Goal: Task Accomplishment & Management: Use online tool/utility

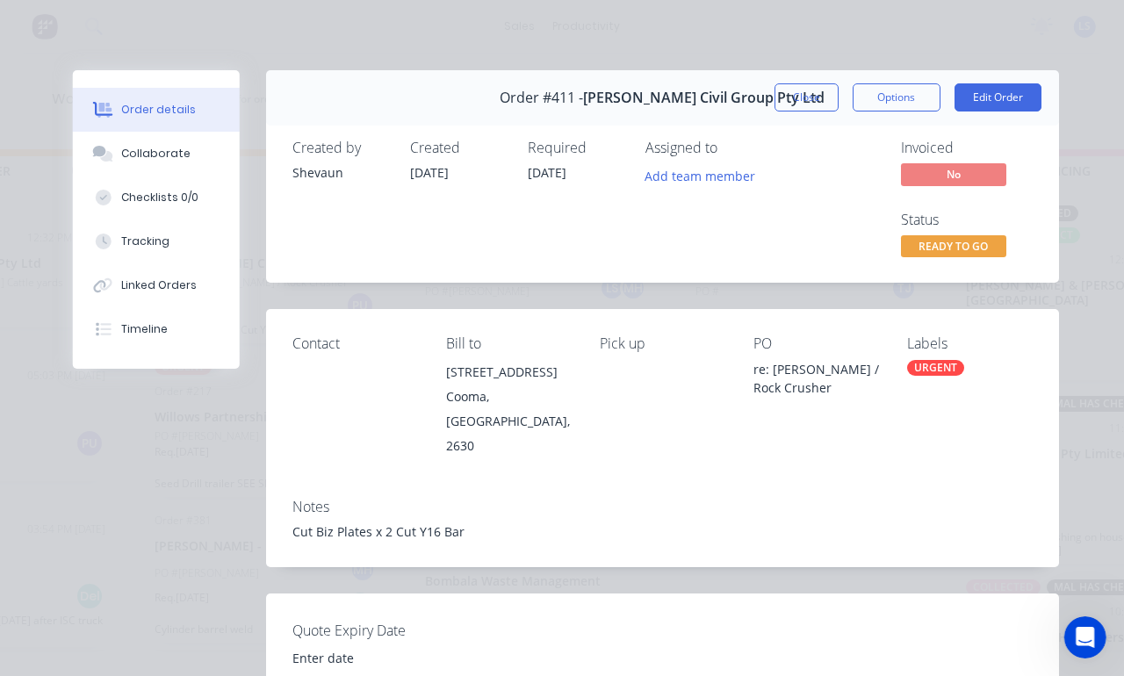
scroll to position [695, 0]
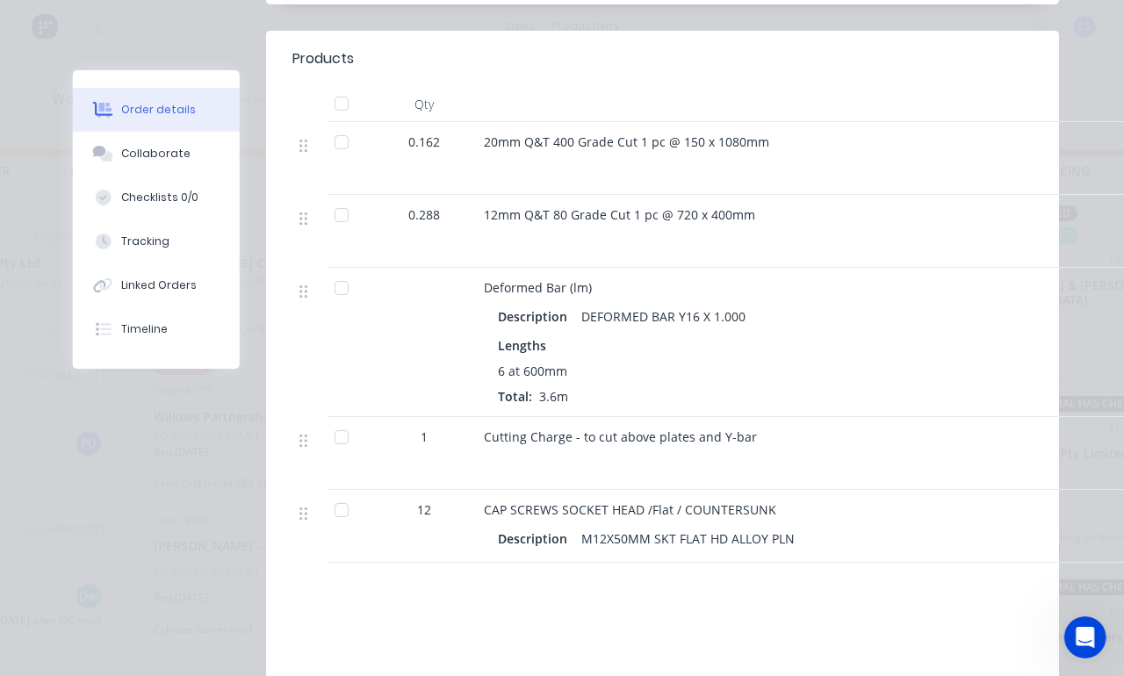
click at [133, 234] on button "Tracking" at bounding box center [156, 242] width 167 height 44
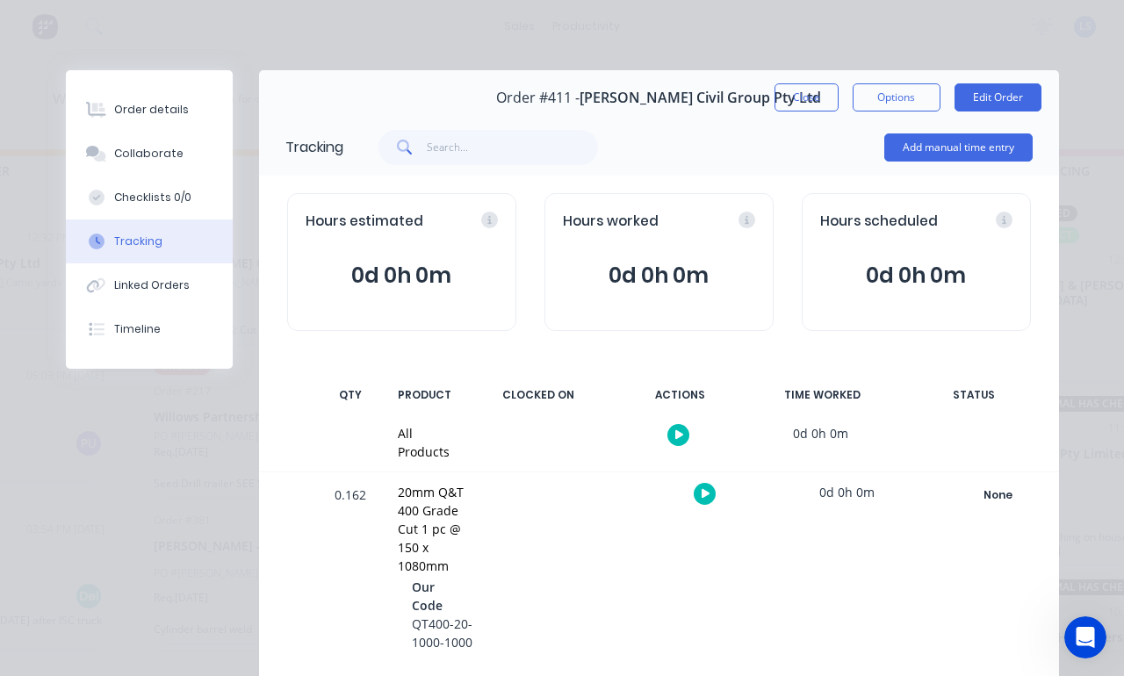
click at [956, 148] on button "Add manual time entry" at bounding box center [958, 147] width 148 height 28
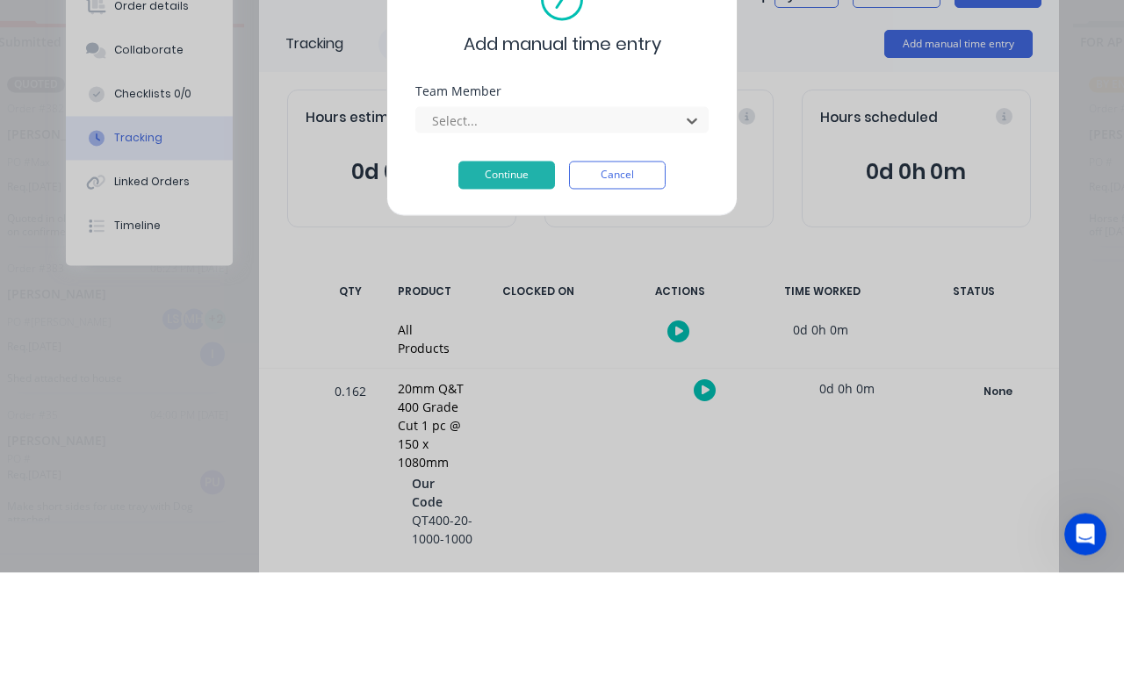
scroll to position [90, 0]
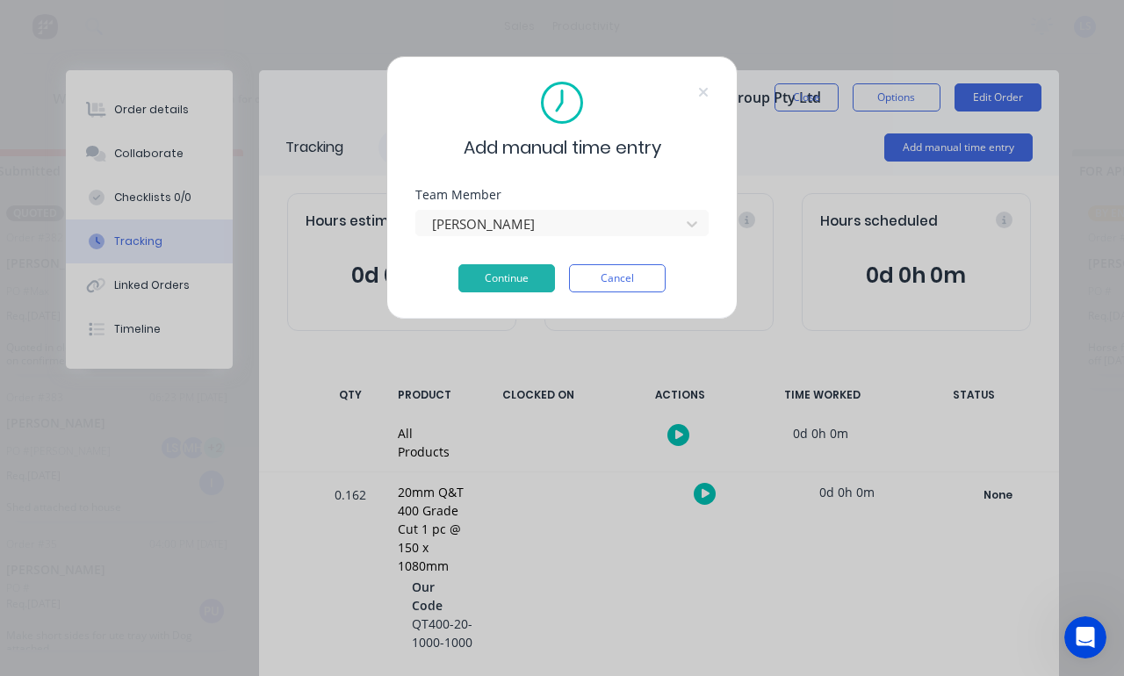
click at [497, 277] on button "Continue" at bounding box center [506, 278] width 97 height 28
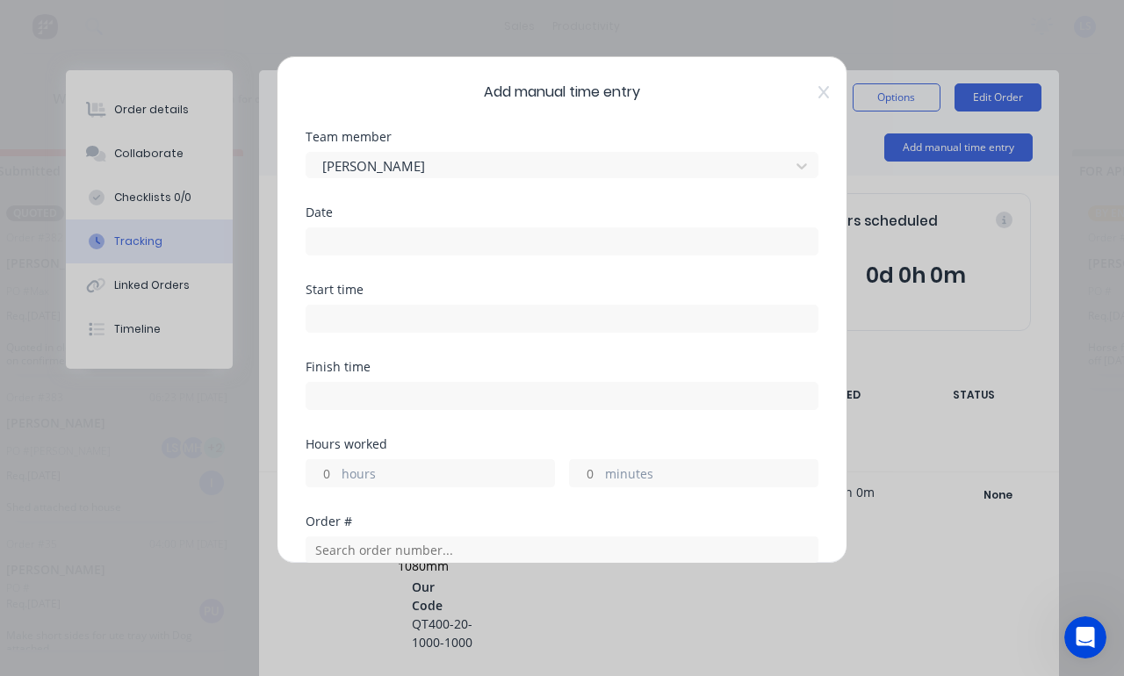
click at [751, 249] on input at bounding box center [561, 241] width 511 height 26
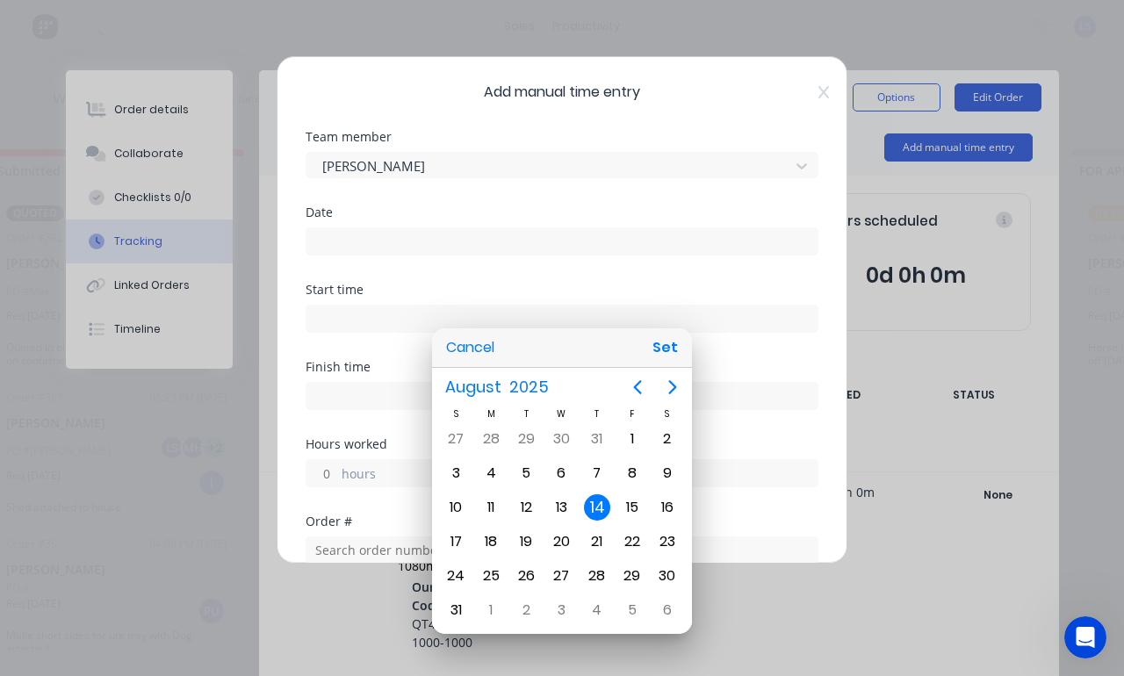
click at [683, 343] on button "Set" at bounding box center [665, 348] width 40 height 32
type input "[DATE]"
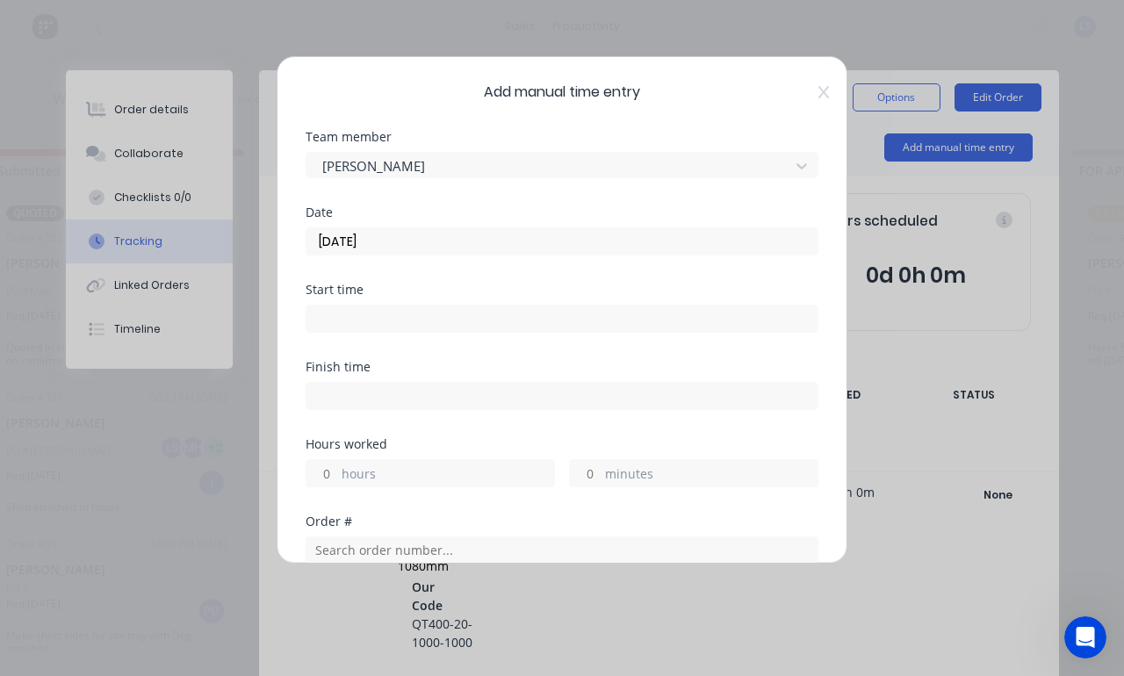
click at [718, 318] on input at bounding box center [561, 319] width 511 height 26
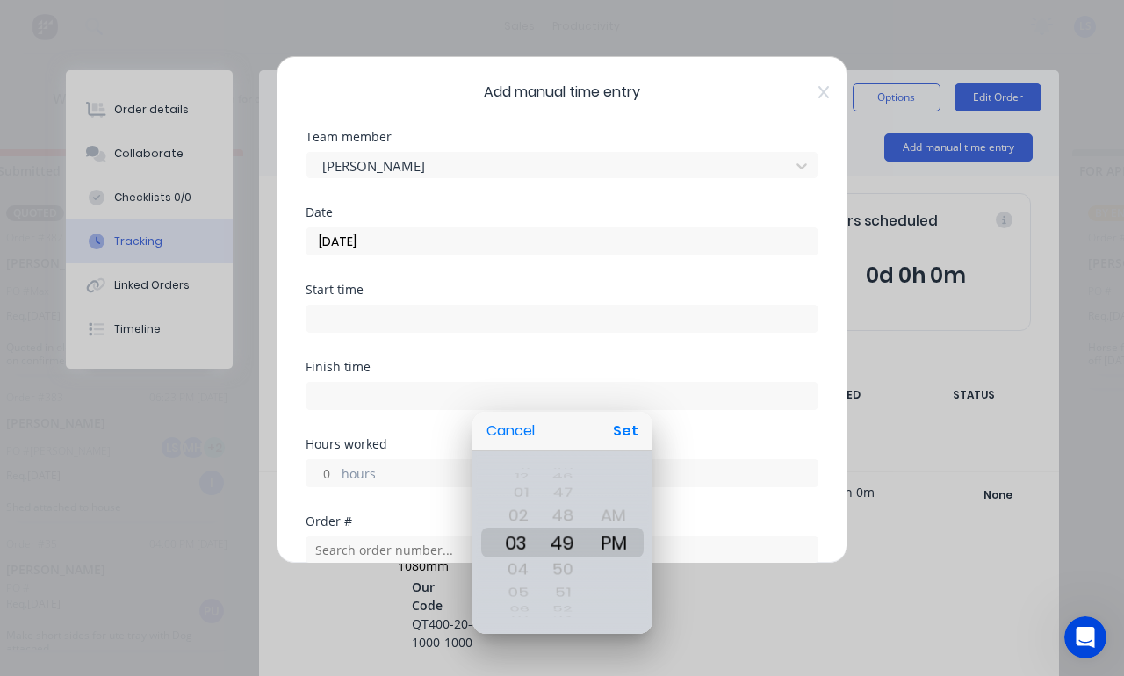
click at [633, 432] on button "Set" at bounding box center [626, 431] width 40 height 32
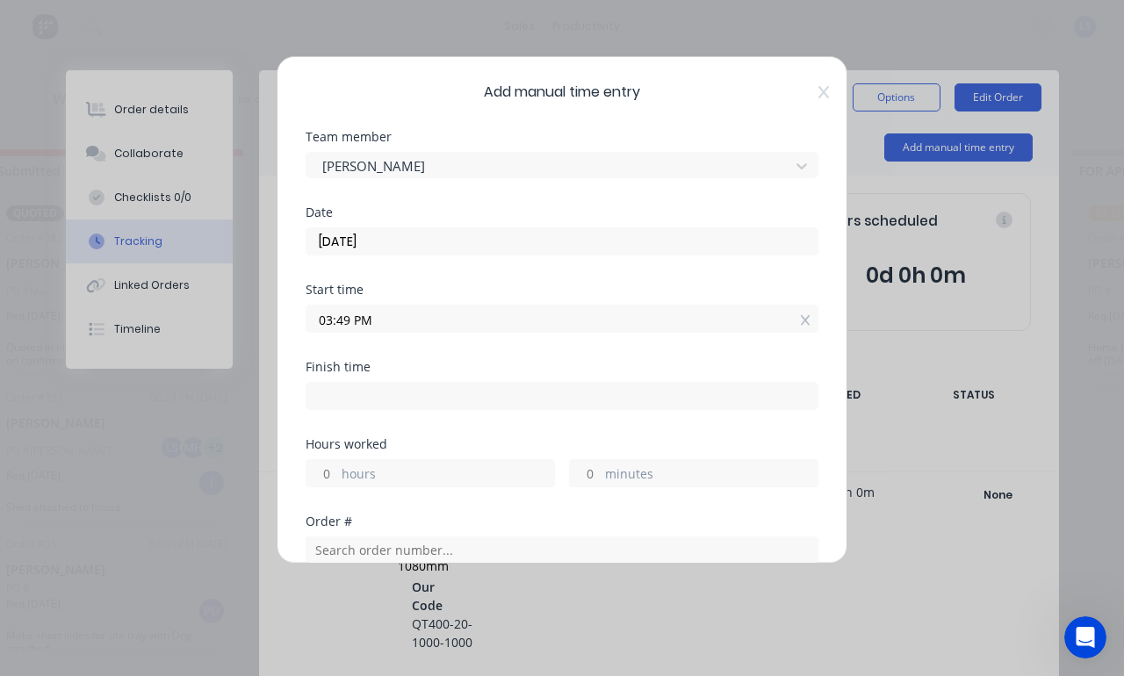
click at [386, 321] on input "03:49 PM" at bounding box center [561, 319] width 511 height 26
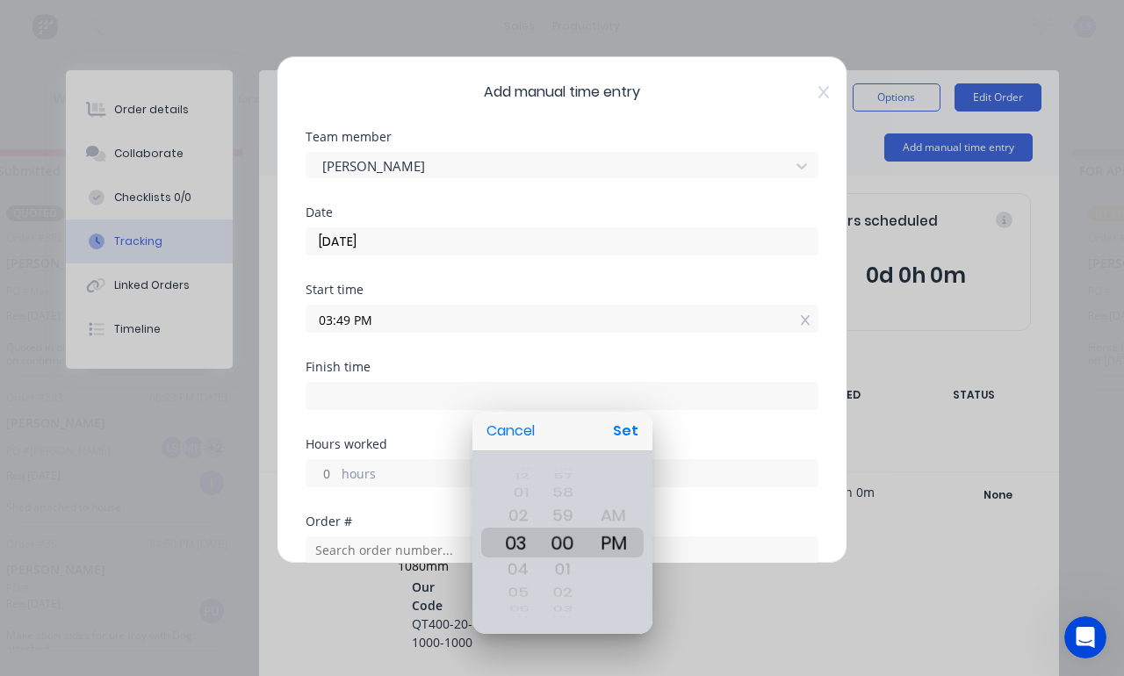
click at [644, 425] on button "Set" at bounding box center [626, 431] width 40 height 32
type input "03:00 PM"
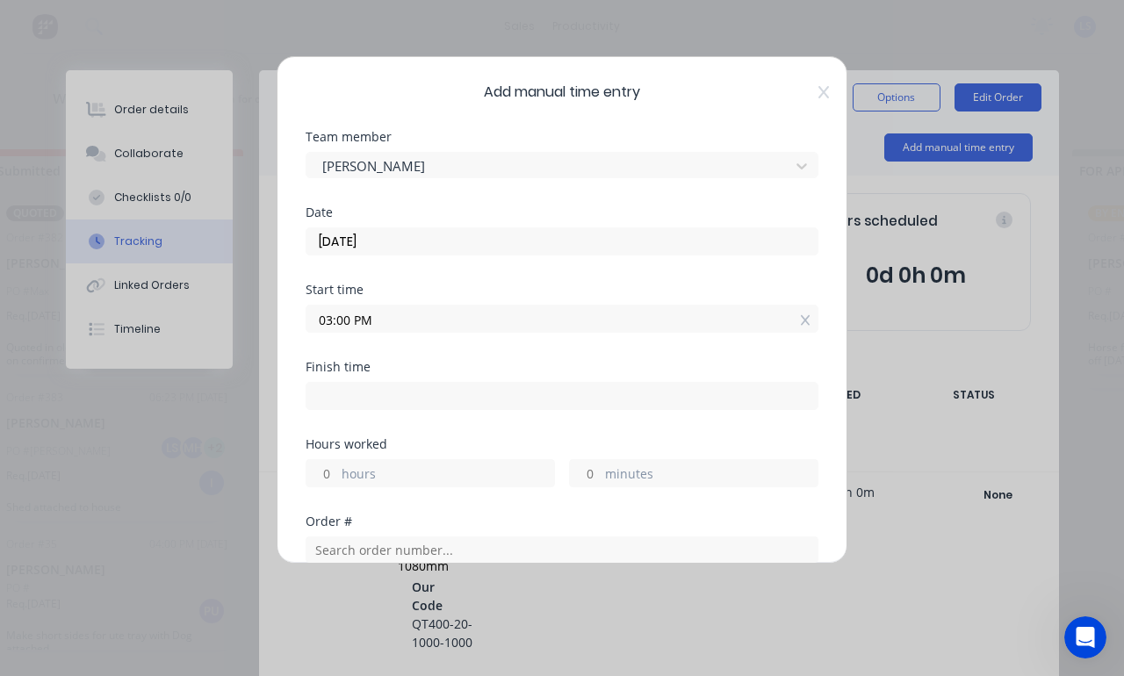
click at [476, 472] on label "hours" at bounding box center [448, 476] width 213 height 22
click at [337, 472] on input "hours" at bounding box center [321, 473] width 31 height 26
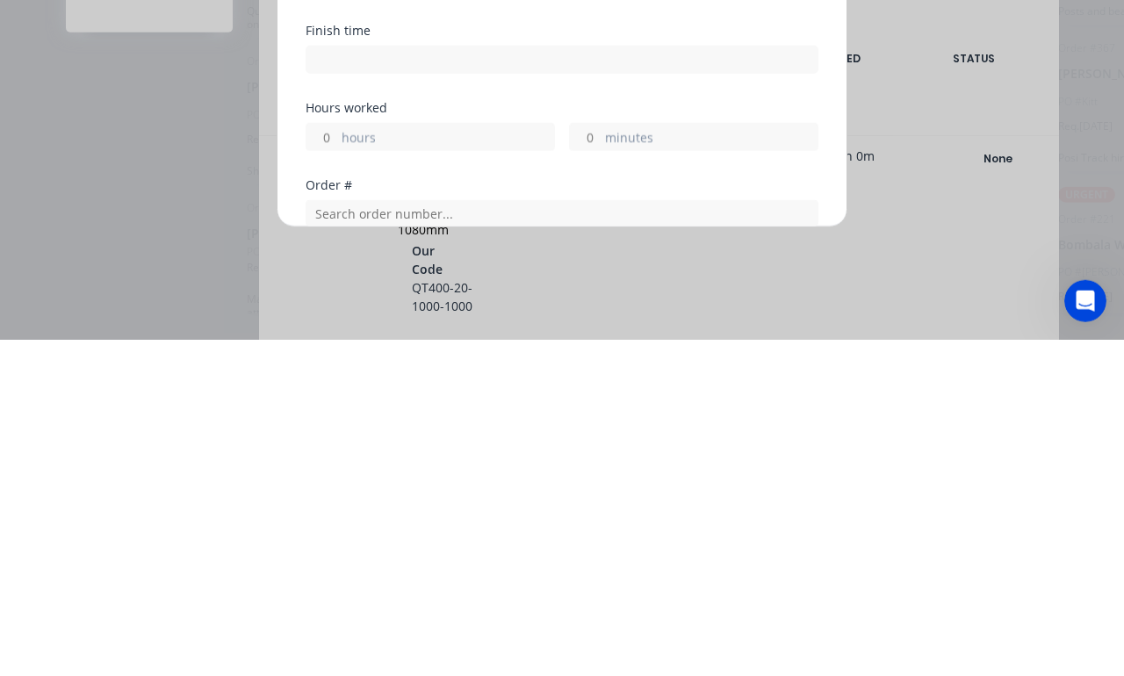
click at [669, 465] on label "minutes" at bounding box center [711, 476] width 213 height 22
click at [601, 460] on input "minutes" at bounding box center [585, 473] width 31 height 26
type input "03:00 PM"
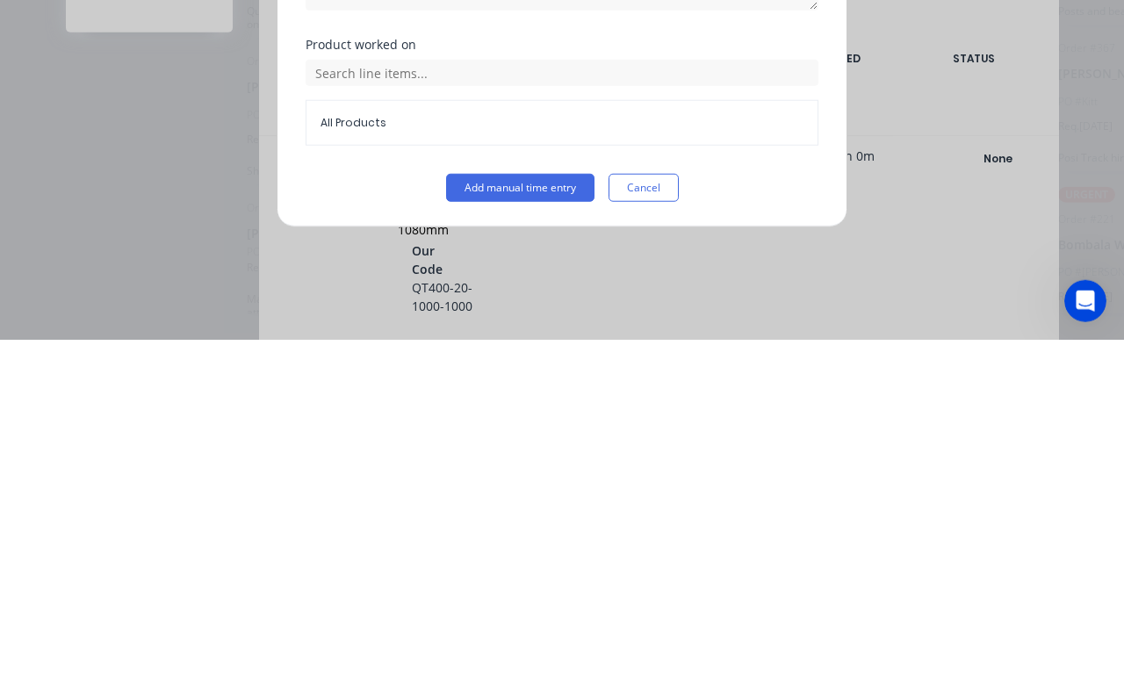
scroll to position [434, 0]
type input "45"
click at [547, 510] on button "Add manual time entry" at bounding box center [520, 524] width 148 height 28
type input "03:45 PM"
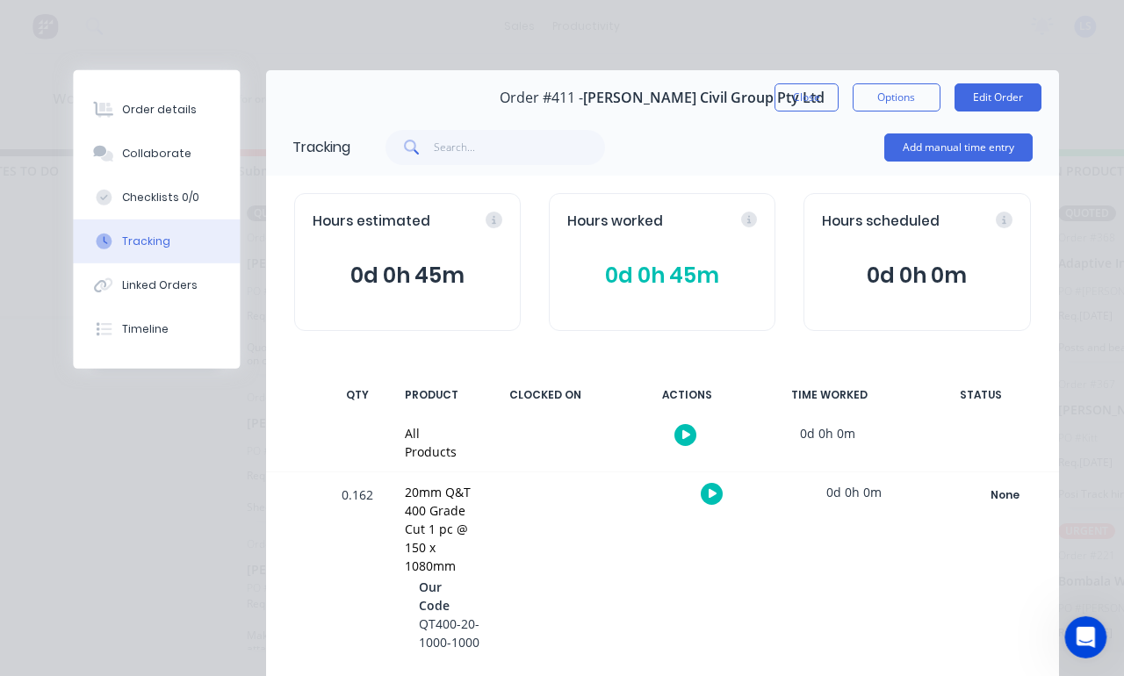
scroll to position [36, 77]
click at [804, 91] on button "Close" at bounding box center [807, 97] width 64 height 28
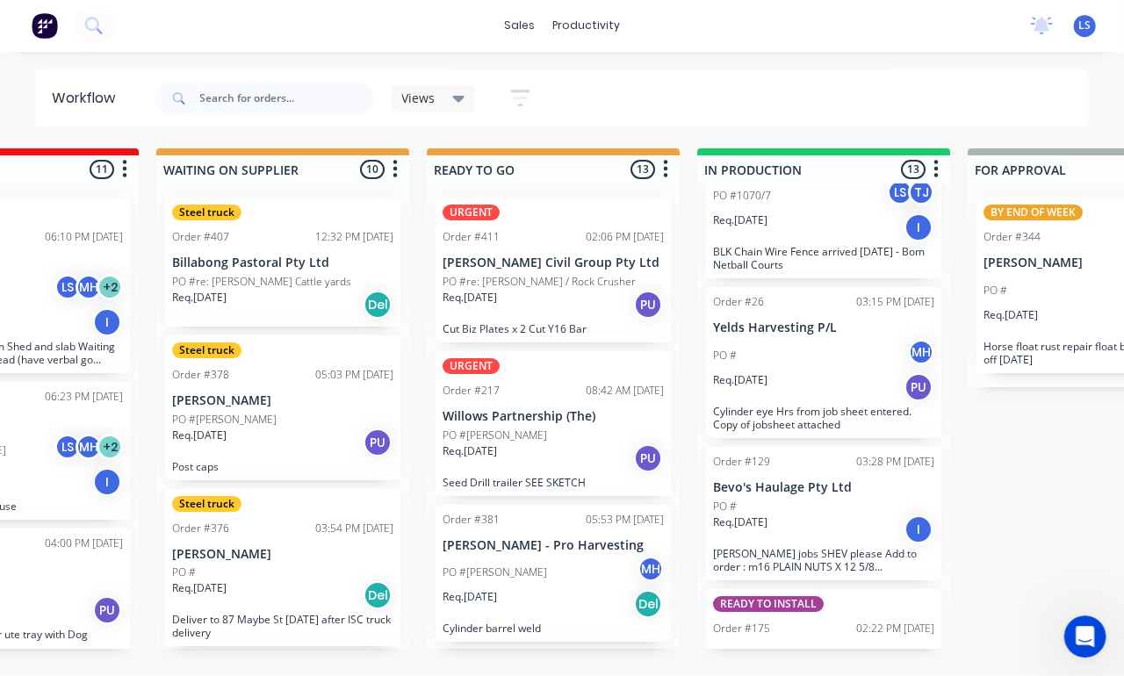
scroll to position [0, 0]
click at [550, 291] on div "Req. [DATE] PU" at bounding box center [553, 306] width 221 height 30
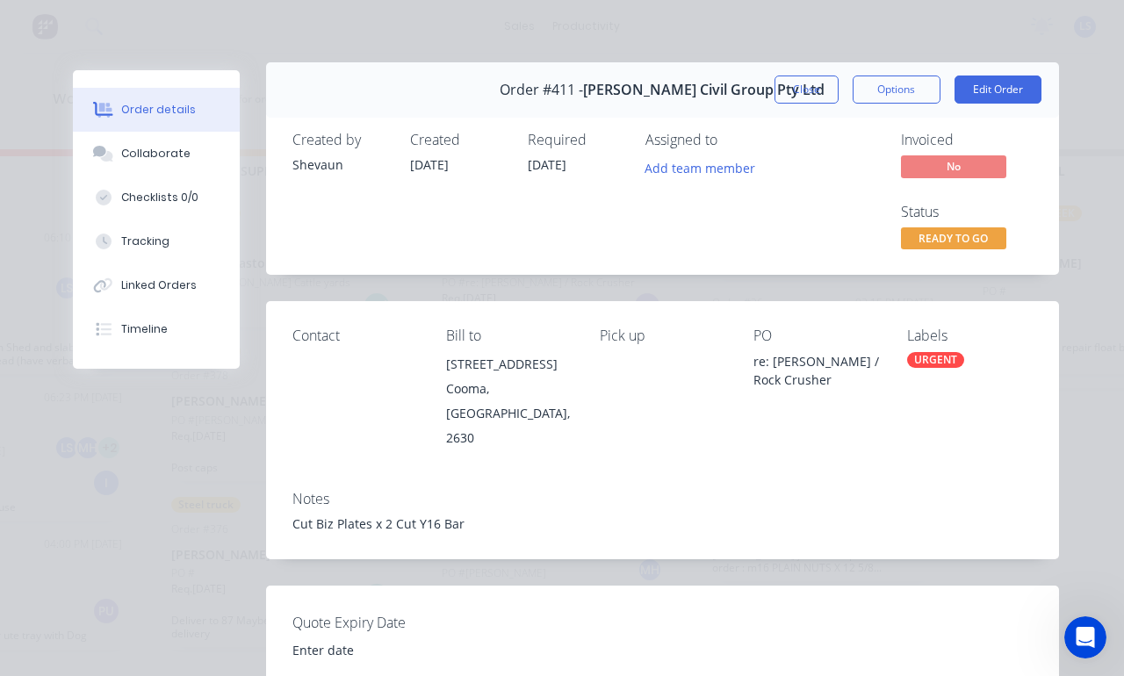
scroll to position [7, 0]
click at [806, 93] on button "Close" at bounding box center [807, 90] width 64 height 28
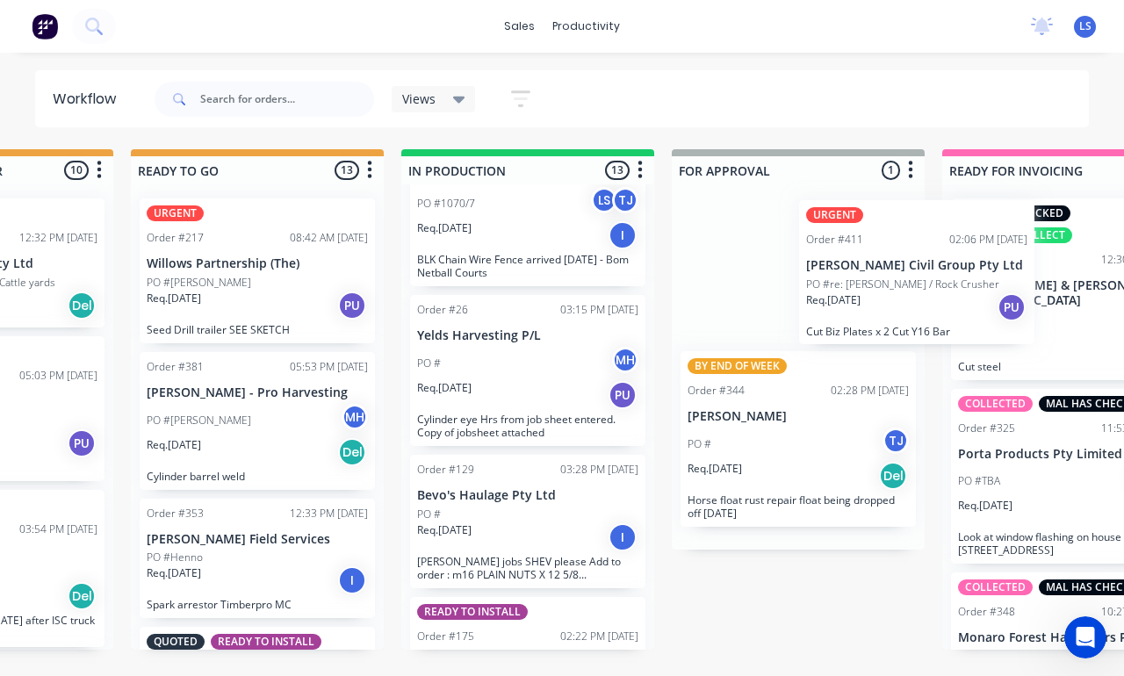
scroll to position [34, 729]
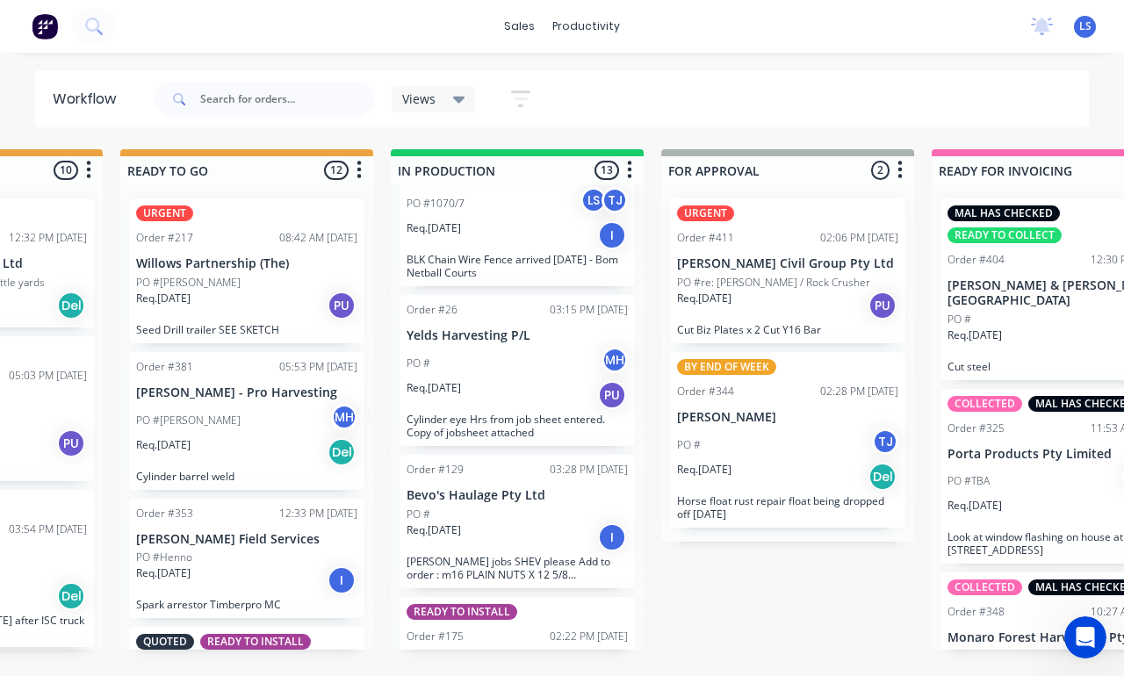
click at [807, 275] on p "PO #re: [PERSON_NAME] / Rock Crusher" at bounding box center [773, 283] width 193 height 16
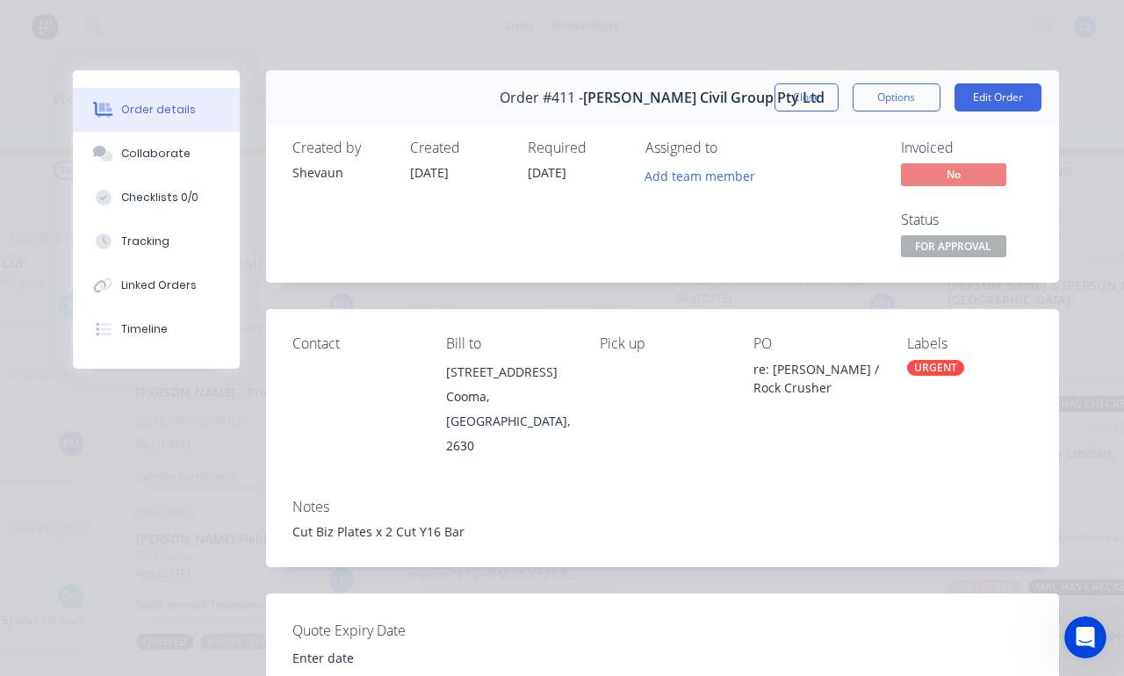
click at [934, 360] on div "URGENT" at bounding box center [935, 368] width 57 height 16
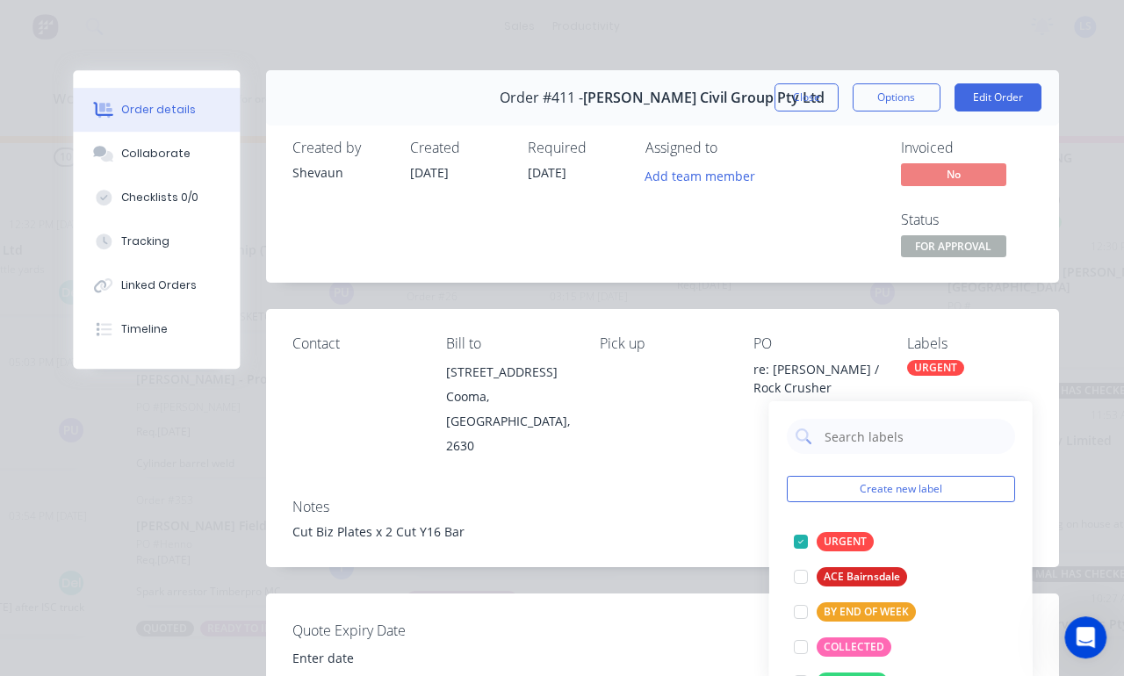
scroll to position [0, 729]
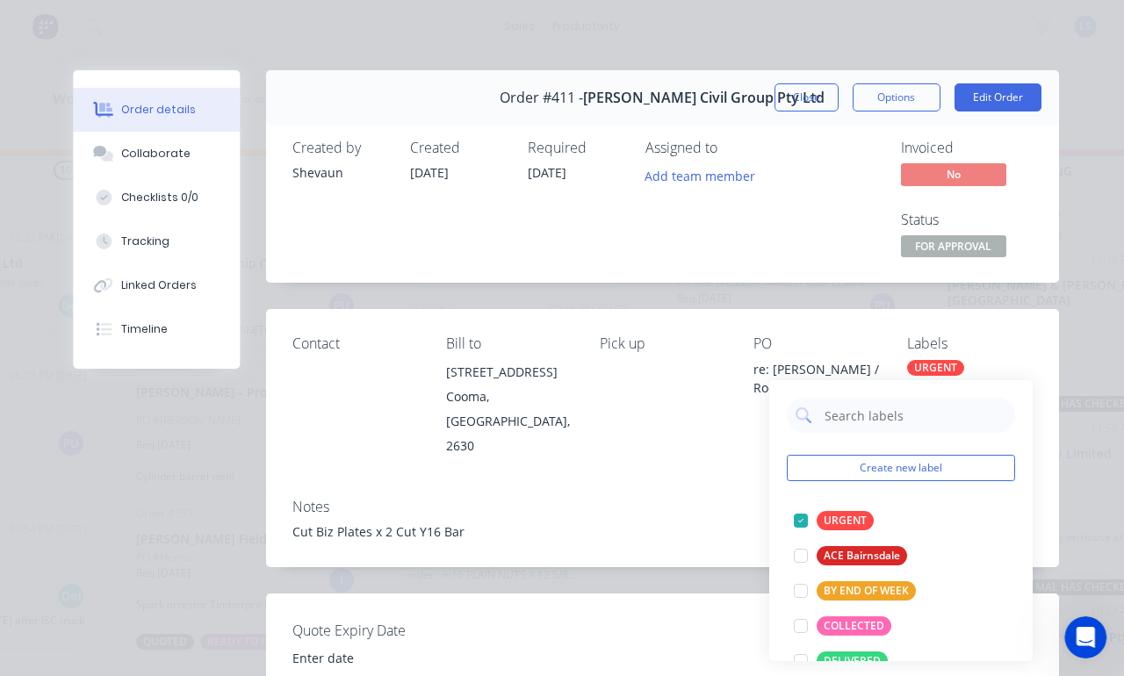
click at [810, 513] on div at bounding box center [800, 520] width 35 height 35
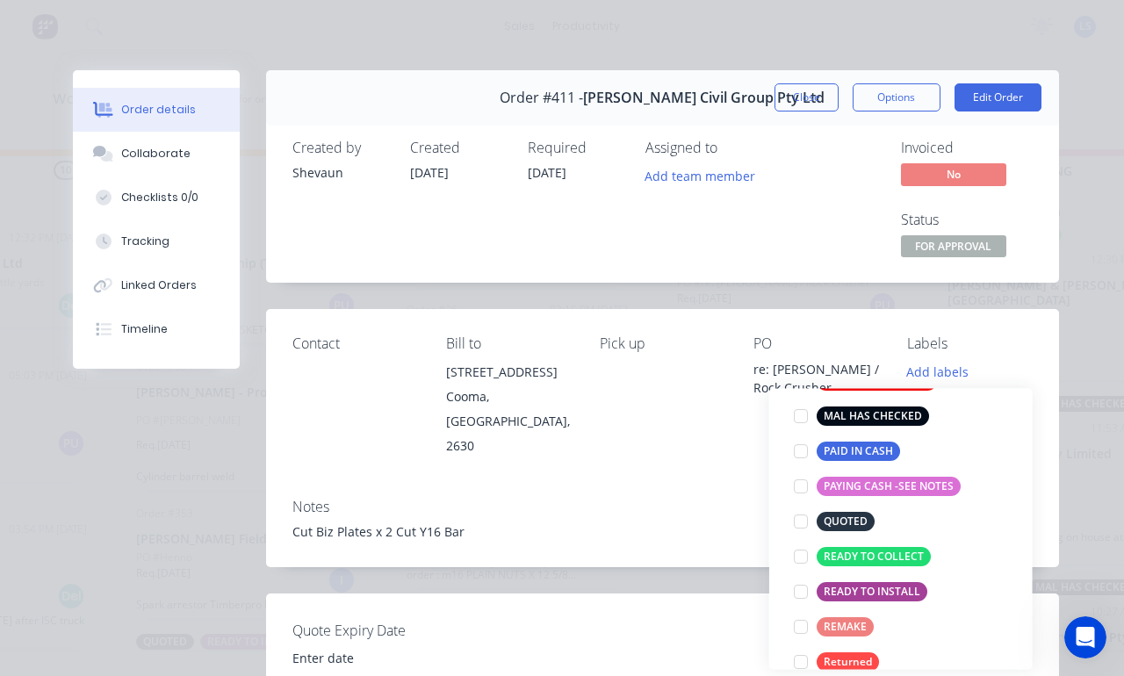
scroll to position [292, 0]
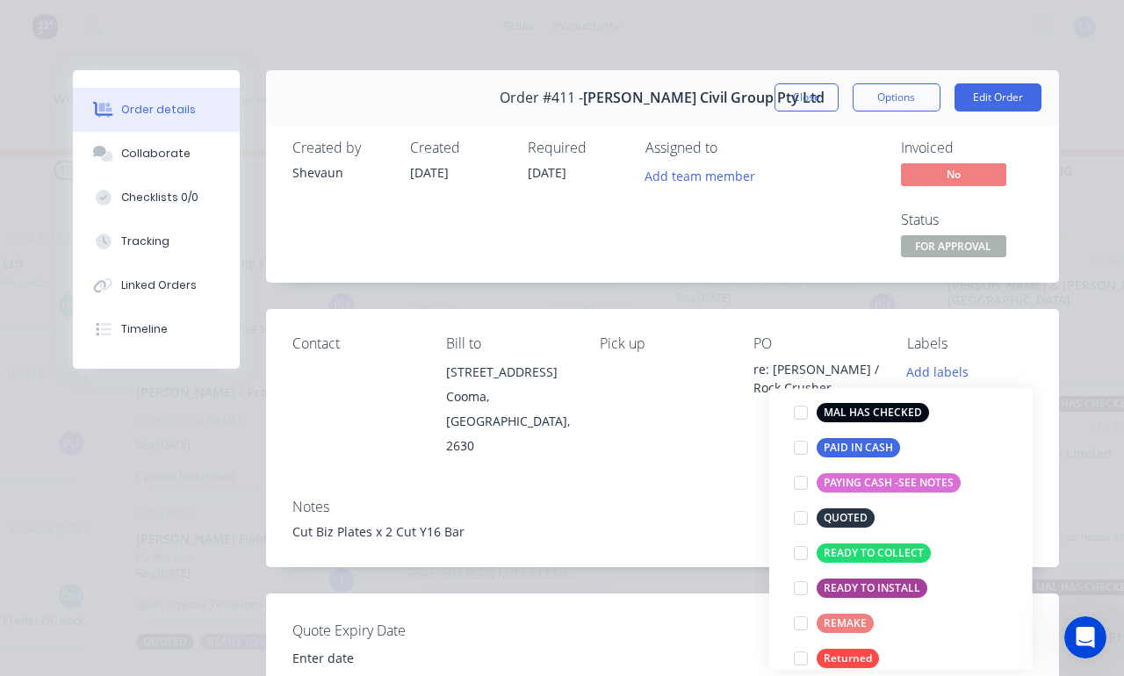
click at [810, 537] on div at bounding box center [800, 553] width 35 height 35
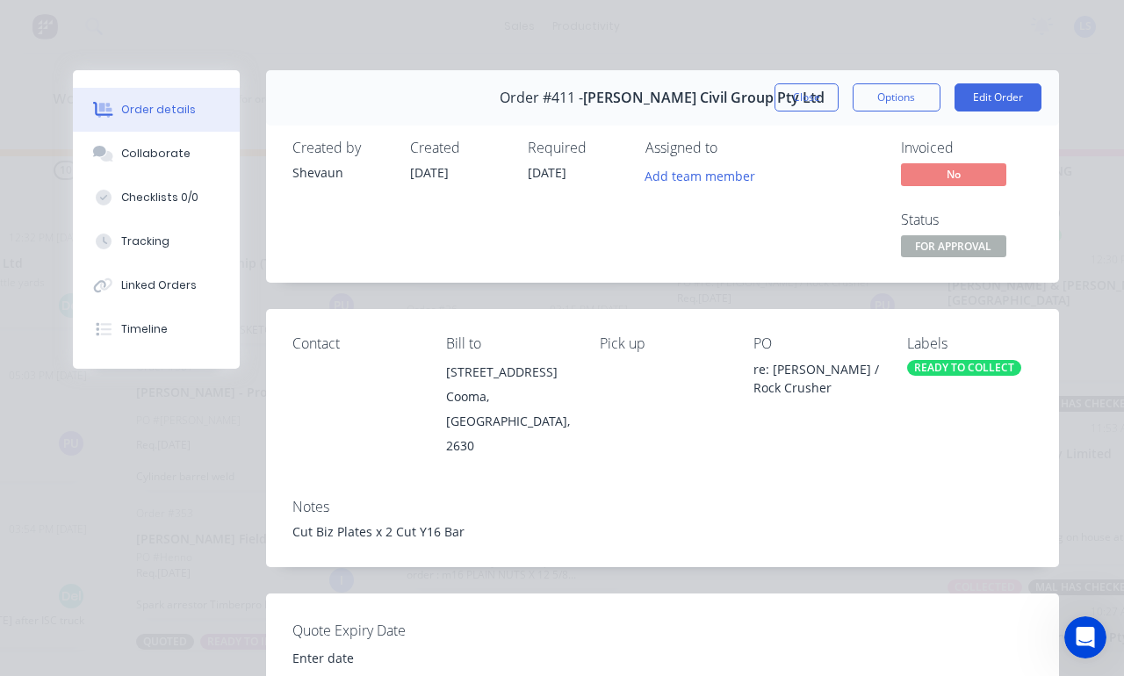
click at [811, 91] on button "Close" at bounding box center [807, 97] width 64 height 28
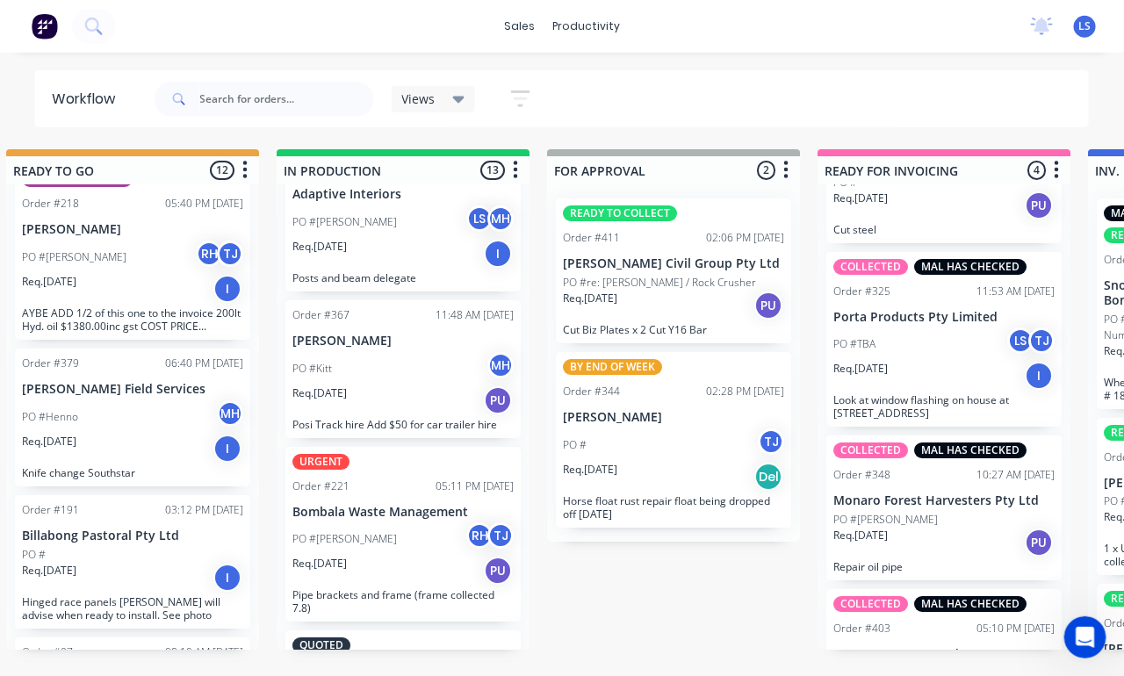
scroll to position [68, 0]
